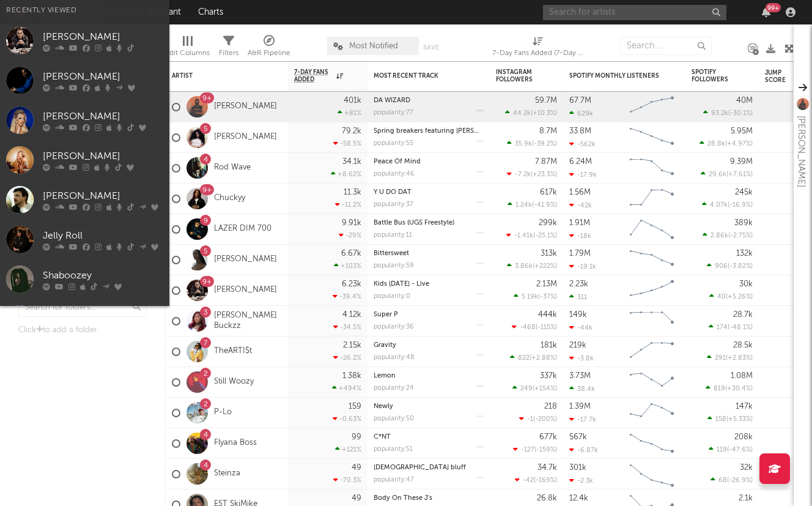
click at [577, 13] on input "text" at bounding box center [634, 12] width 183 height 15
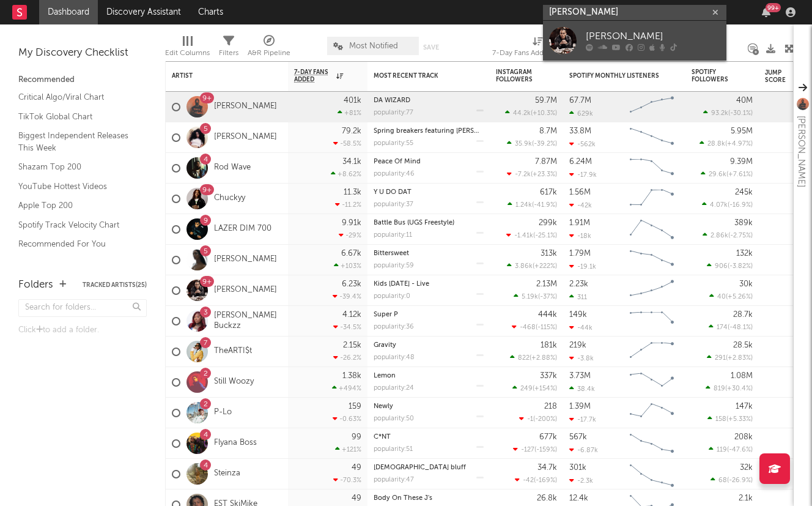
type input "[PERSON_NAME]"
drag, startPoint x: 606, startPoint y: 31, endPoint x: 679, endPoint y: 38, distance: 73.0
click at [679, 38] on div "[PERSON_NAME]" at bounding box center [653, 36] width 134 height 15
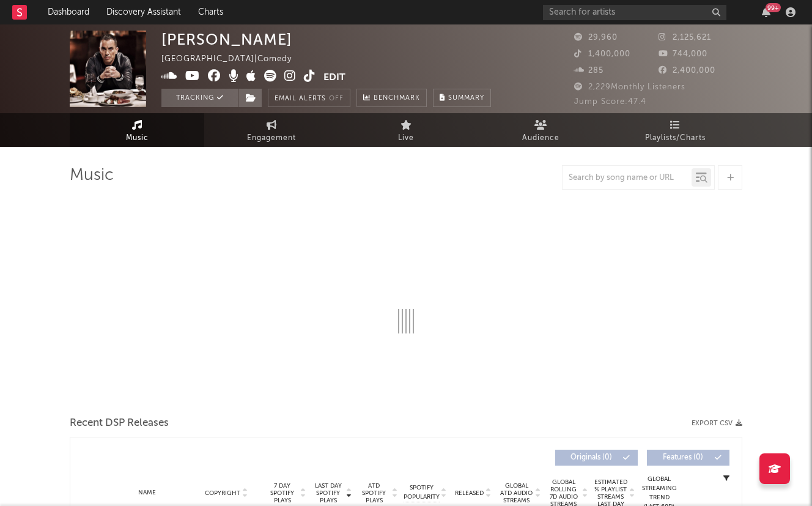
select select "6m"
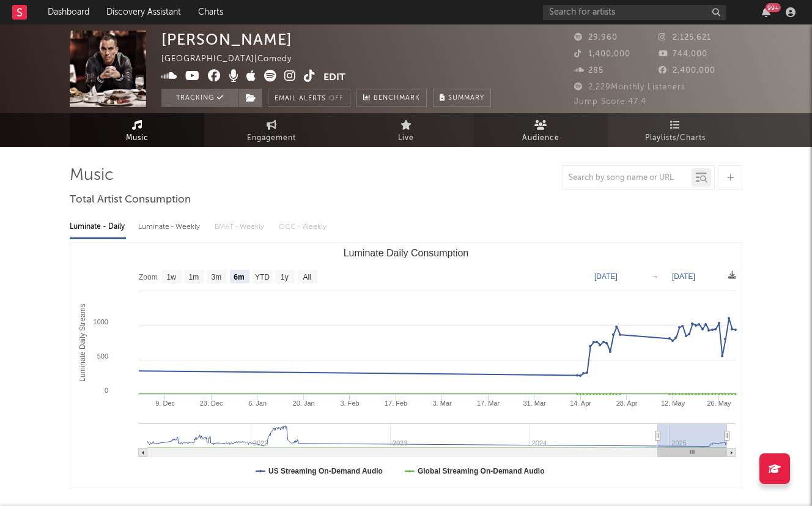
click at [539, 122] on icon at bounding box center [540, 125] width 13 height 10
